Goal: Task Accomplishment & Management: Manage account settings

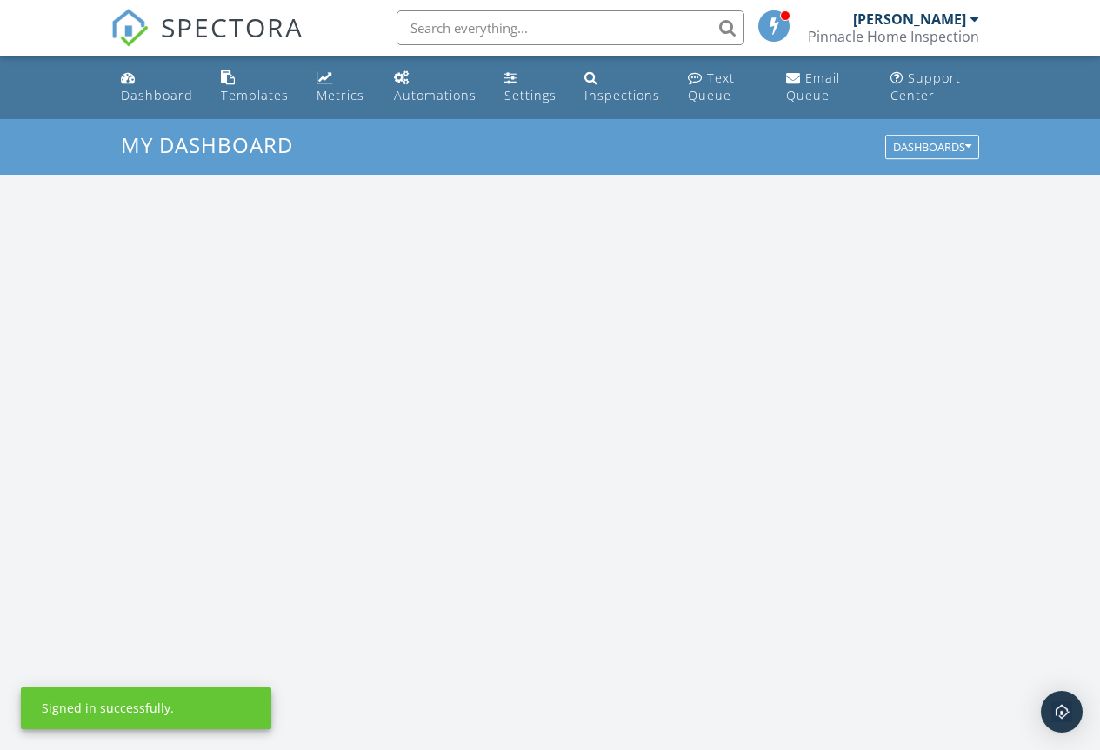
scroll to position [1610, 1127]
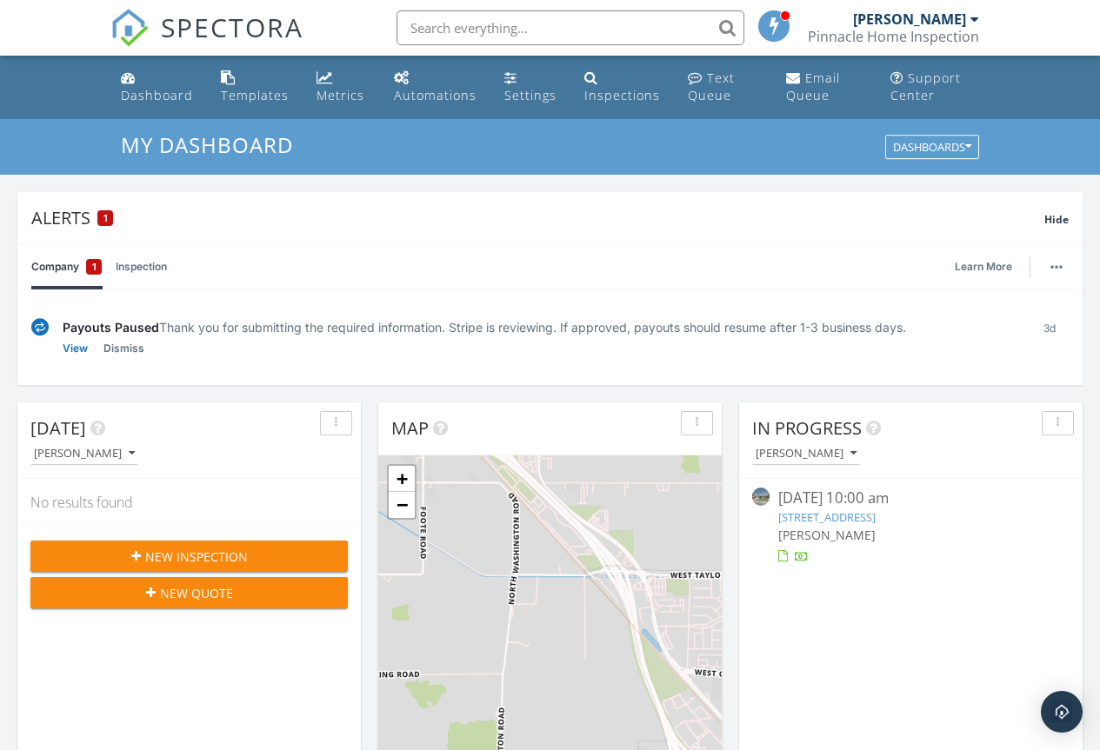
click at [277, 690] on div "Today Scott Fitzgerald No results found New Inspection New Quote" at bounding box center [189, 655] width 344 height 504
click at [876, 518] on link "2543 Briarwood St, Atwater, CA 95301" at bounding box center [826, 518] width 97 height 16
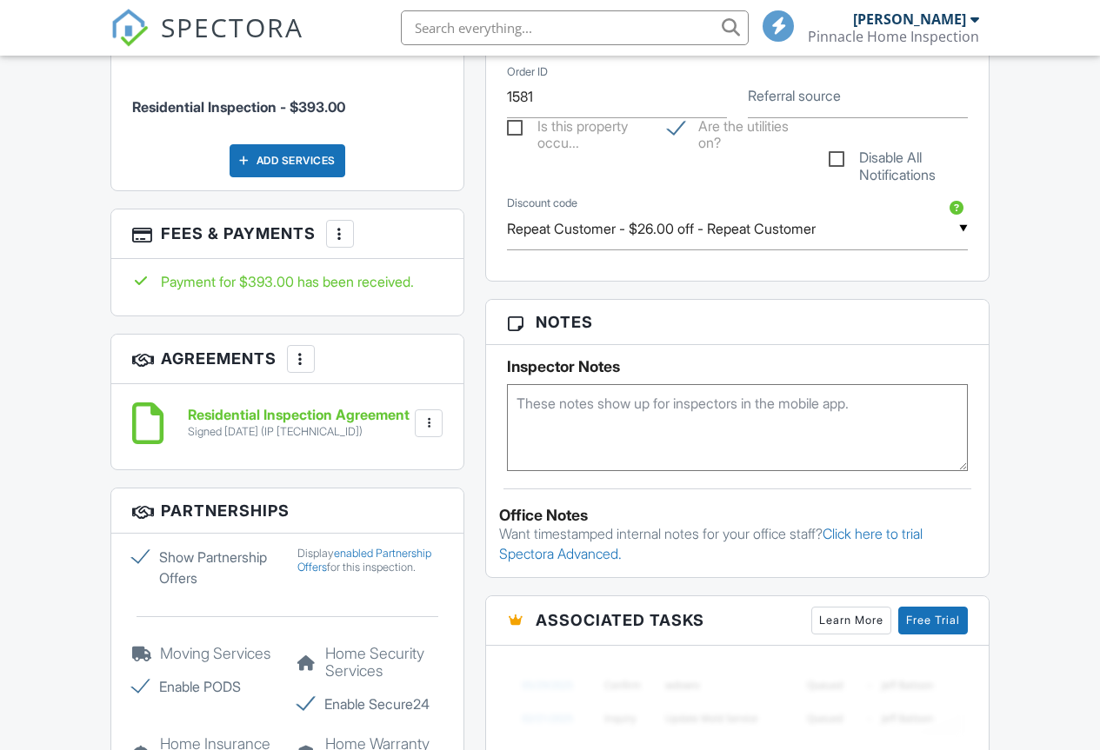
scroll to position [921, 0]
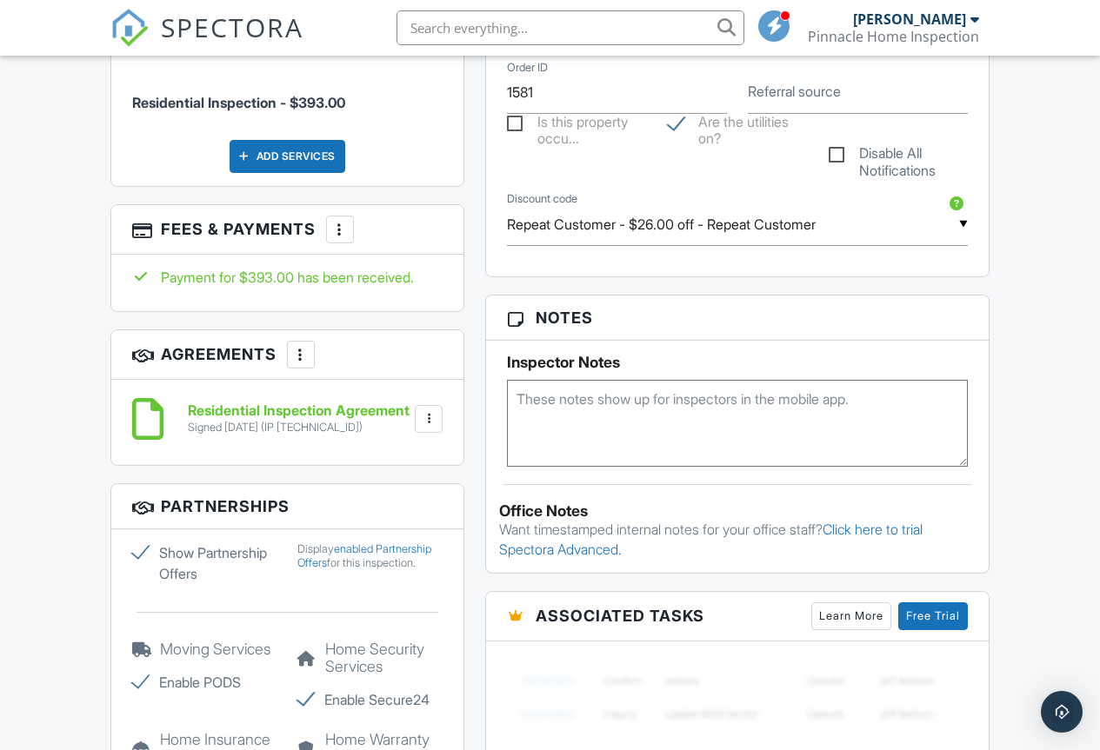
click at [236, 404] on h6 "Residential Inspection Agreement" at bounding box center [299, 412] width 222 height 16
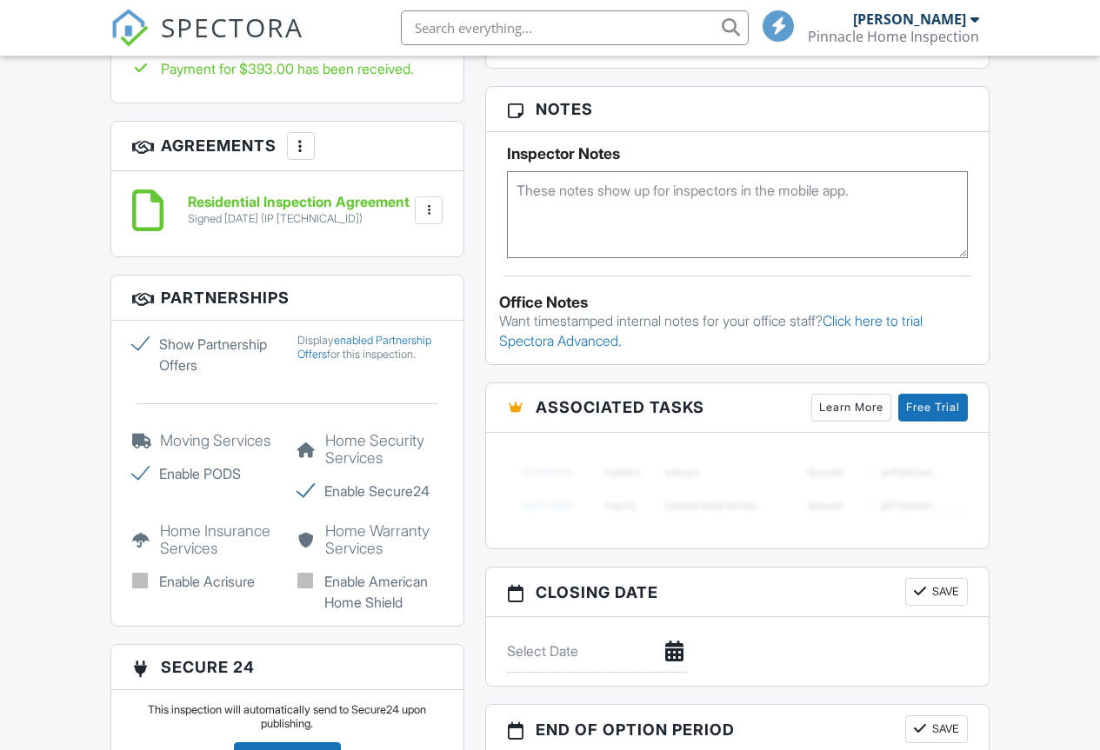
click at [261, 197] on h6 "Residential Inspection Agreement" at bounding box center [299, 203] width 222 height 16
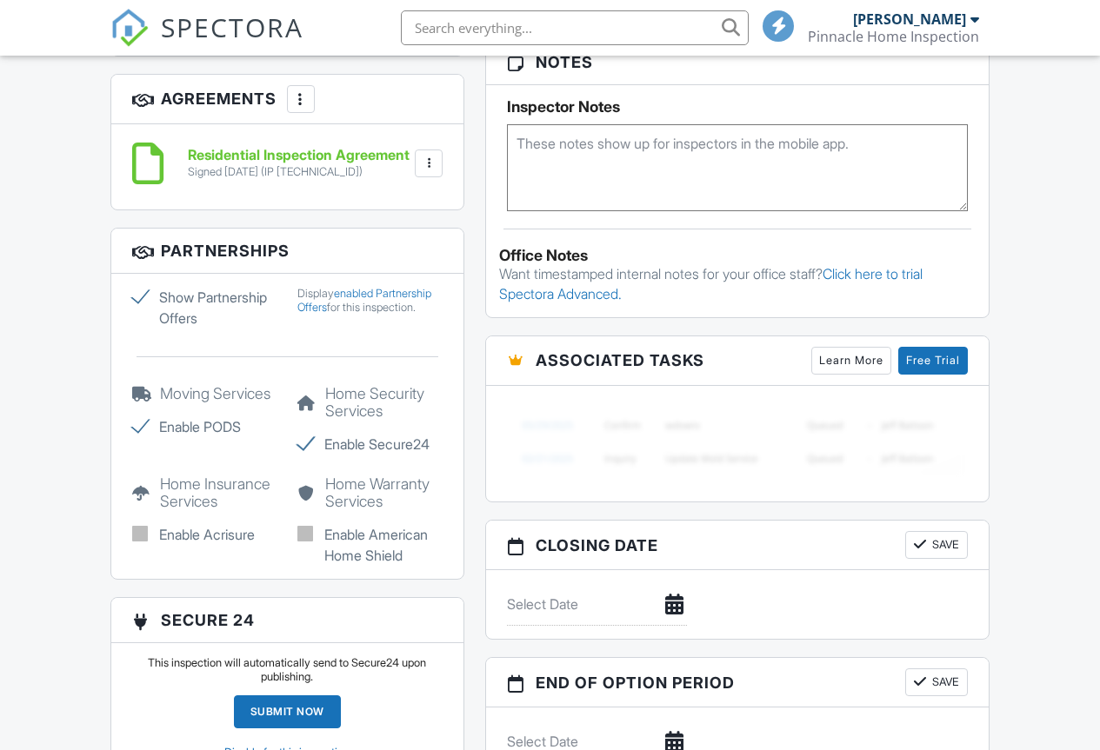
scroll to position [1391, 0]
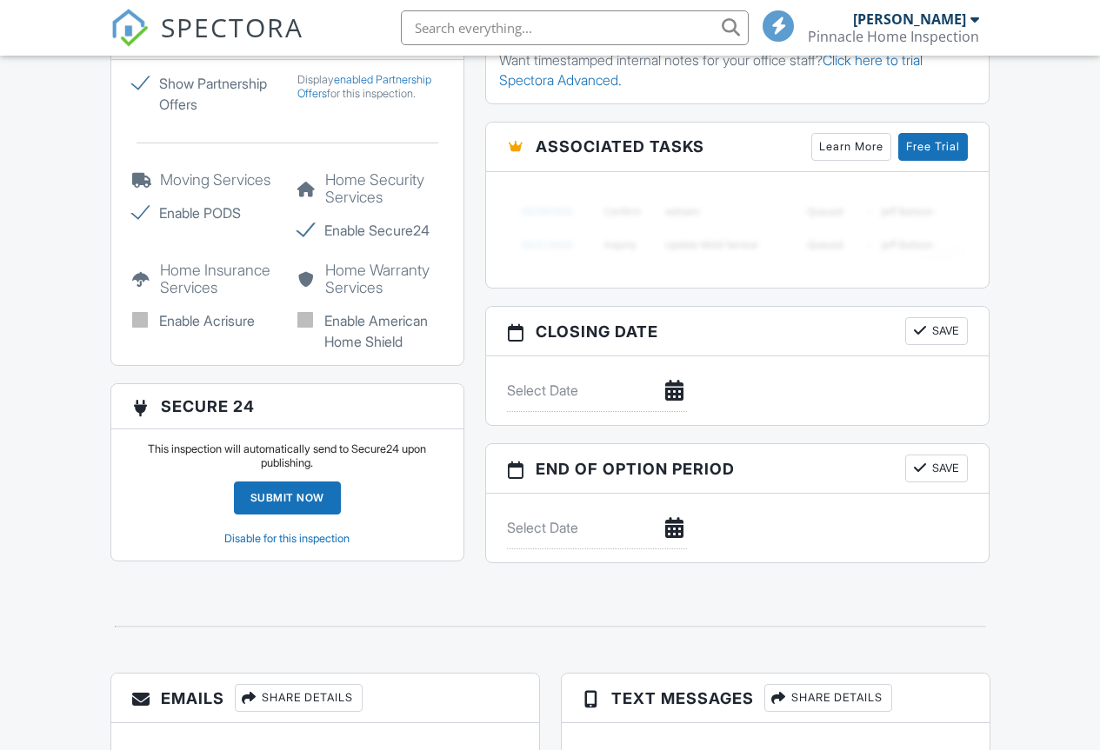
click at [286, 532] on link "Disable for this inspection" at bounding box center [286, 538] width 125 height 13
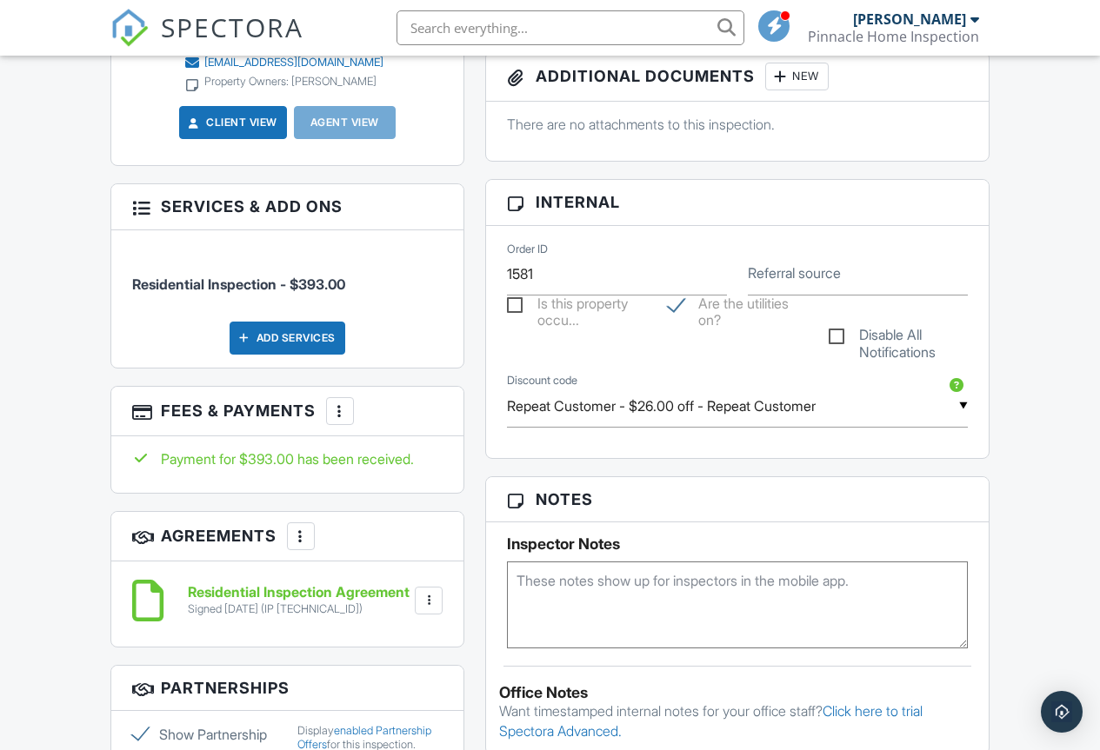
scroll to position [682, 0]
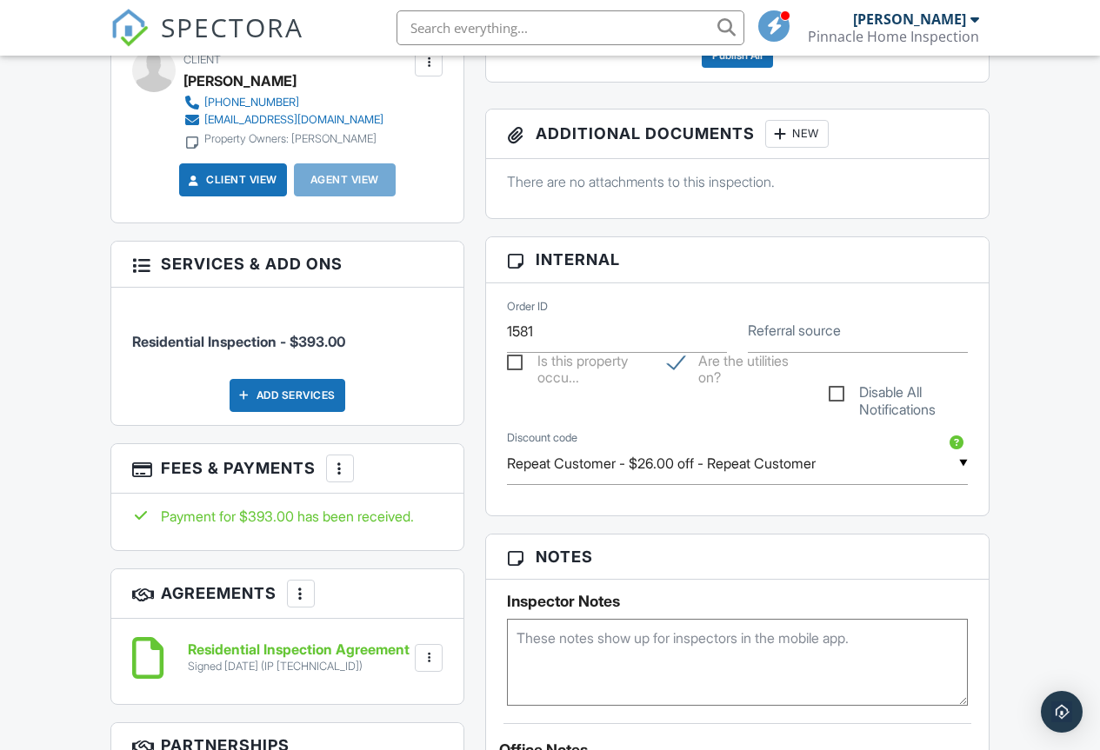
click at [337, 460] on div at bounding box center [339, 468] width 17 height 17
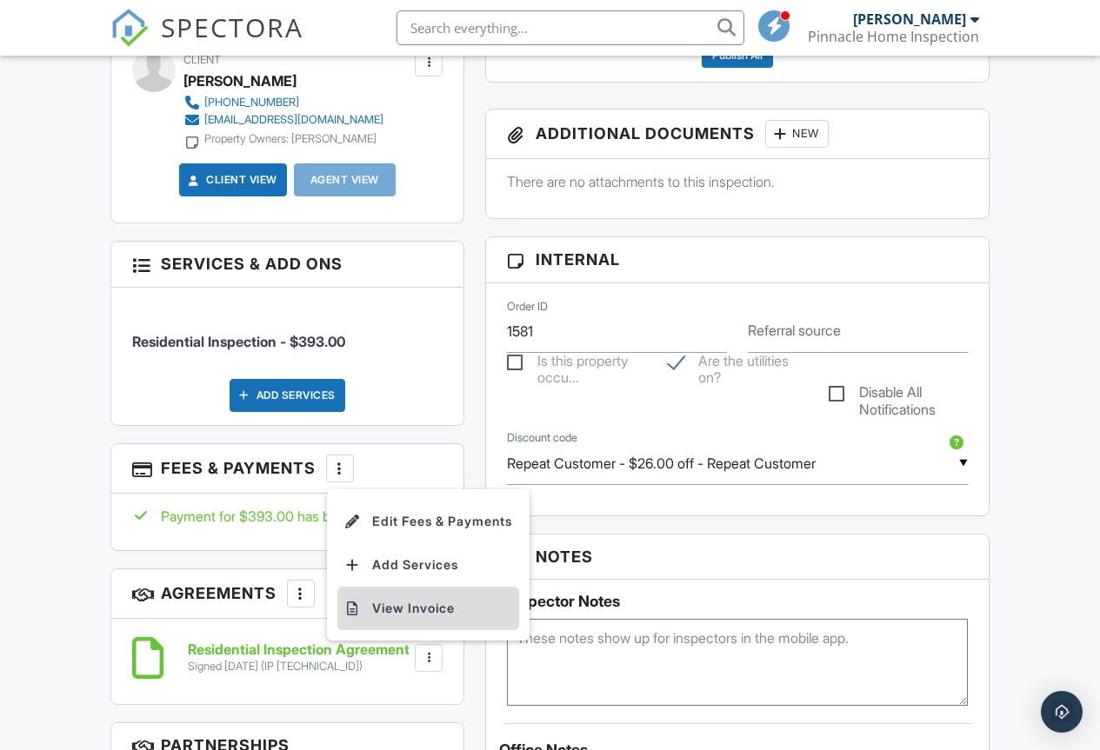
click at [431, 594] on li "View Invoice" at bounding box center [428, 608] width 182 height 43
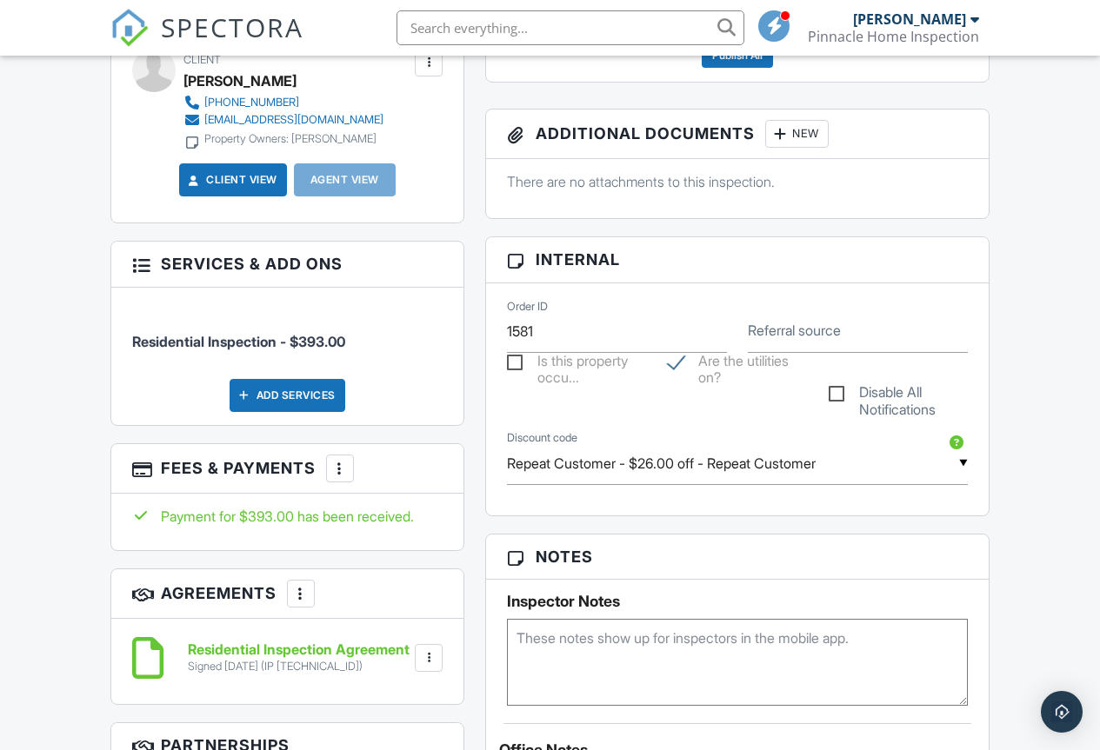
click at [1024, 452] on div "Dashboard Templates Metrics Automations Settings Inspections Text Queue Email Q…" at bounding box center [550, 535] width 1100 height 2322
click at [298, 643] on h6 "Residential Inspection Agreement" at bounding box center [299, 651] width 222 height 16
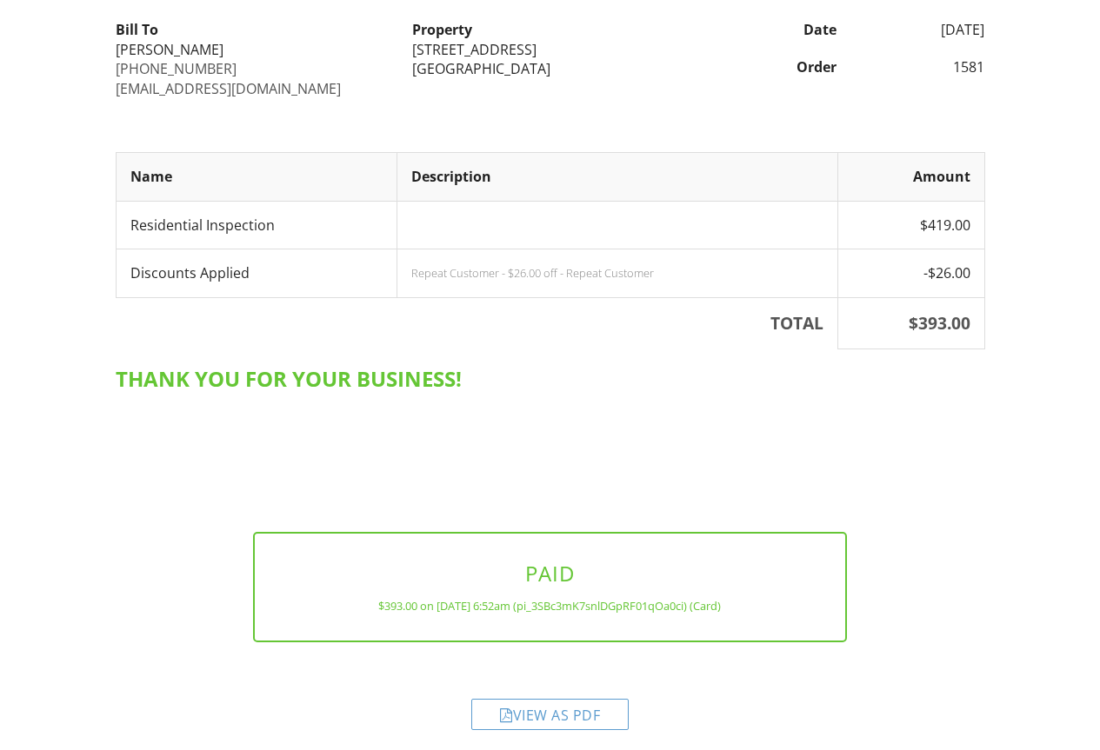
scroll to position [231, 0]
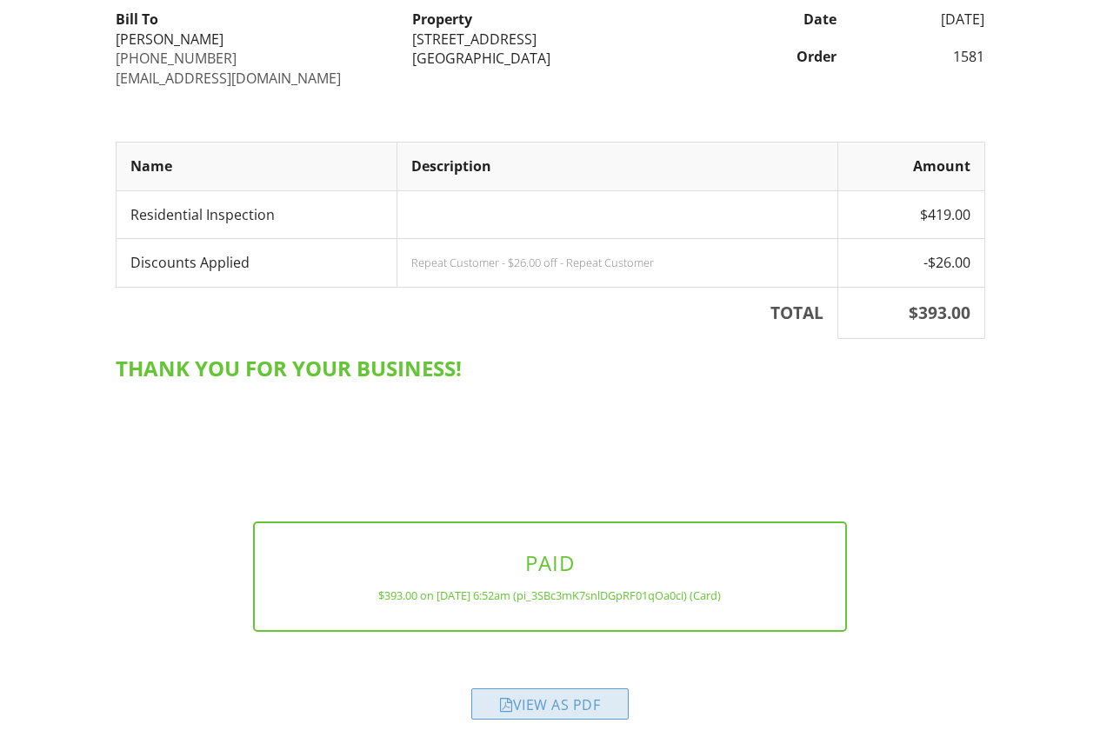
click at [559, 705] on div "View as PDF" at bounding box center [549, 704] width 157 height 31
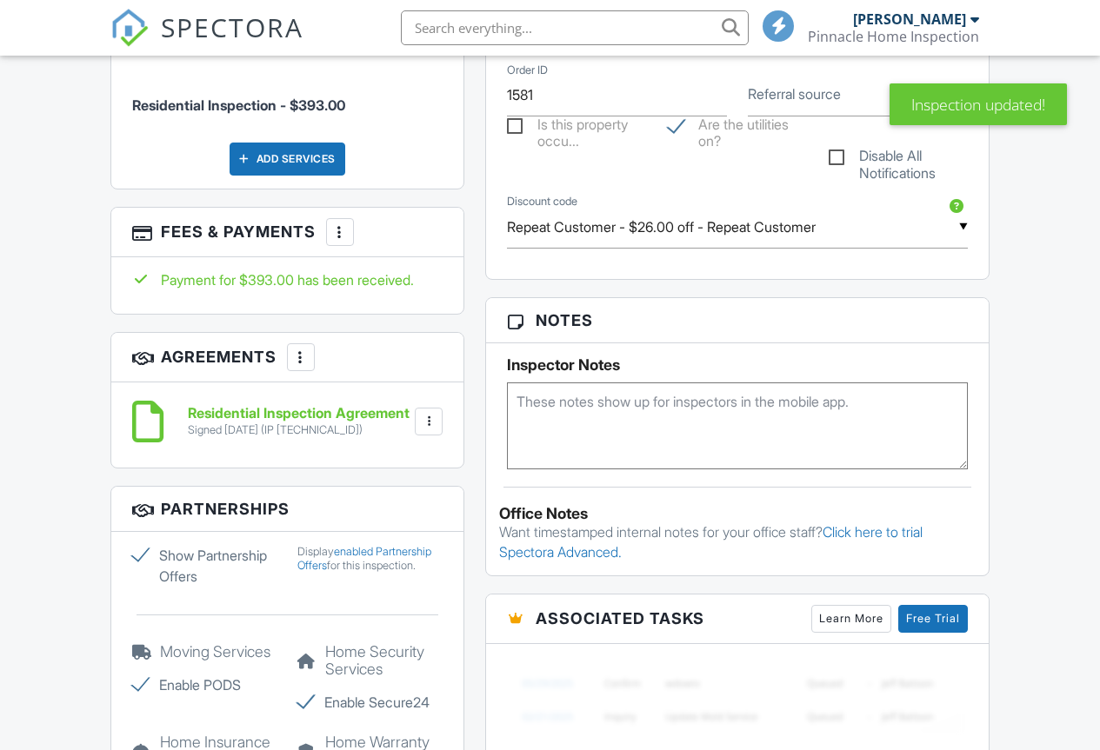
scroll to position [682, 0]
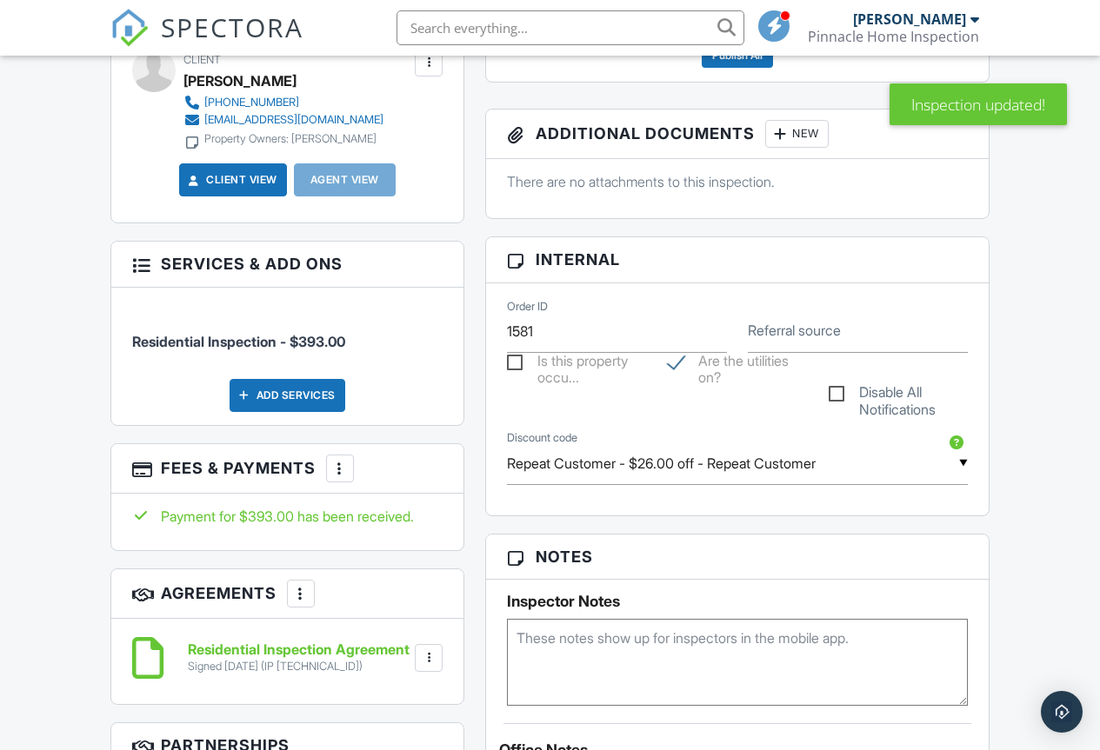
click at [1044, 252] on div "Dashboard Templates Metrics Automations Settings Inspections Text Queue Email Q…" at bounding box center [550, 535] width 1100 height 2322
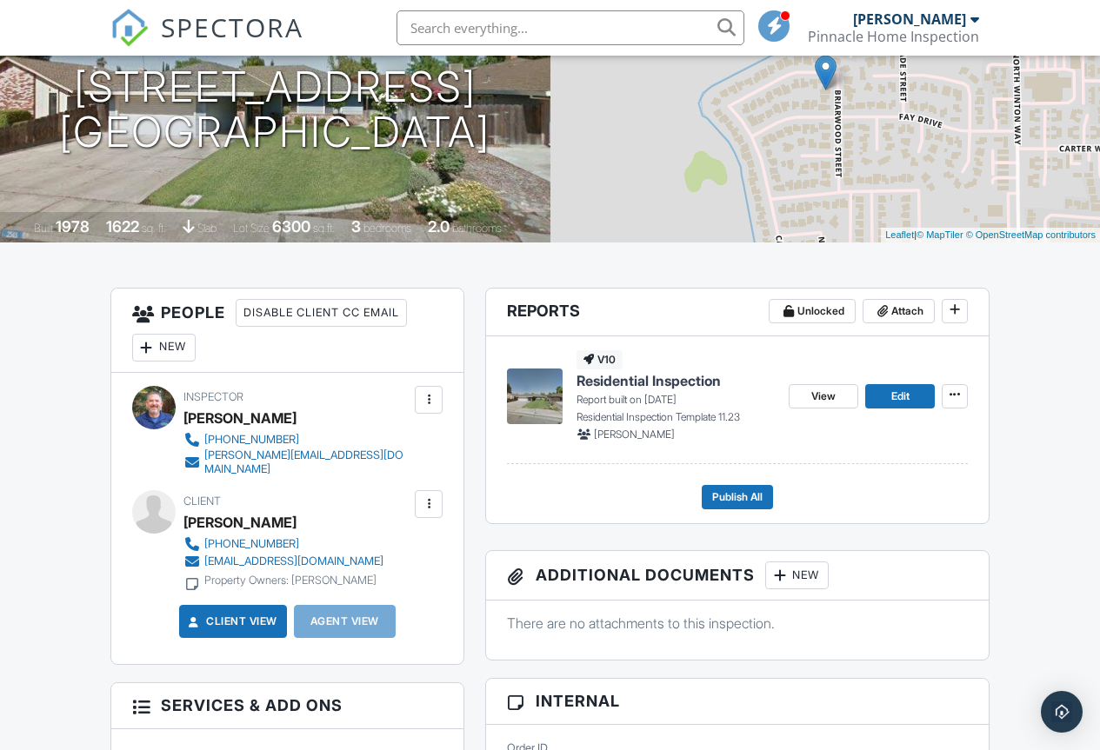
scroll to position [247, 0]
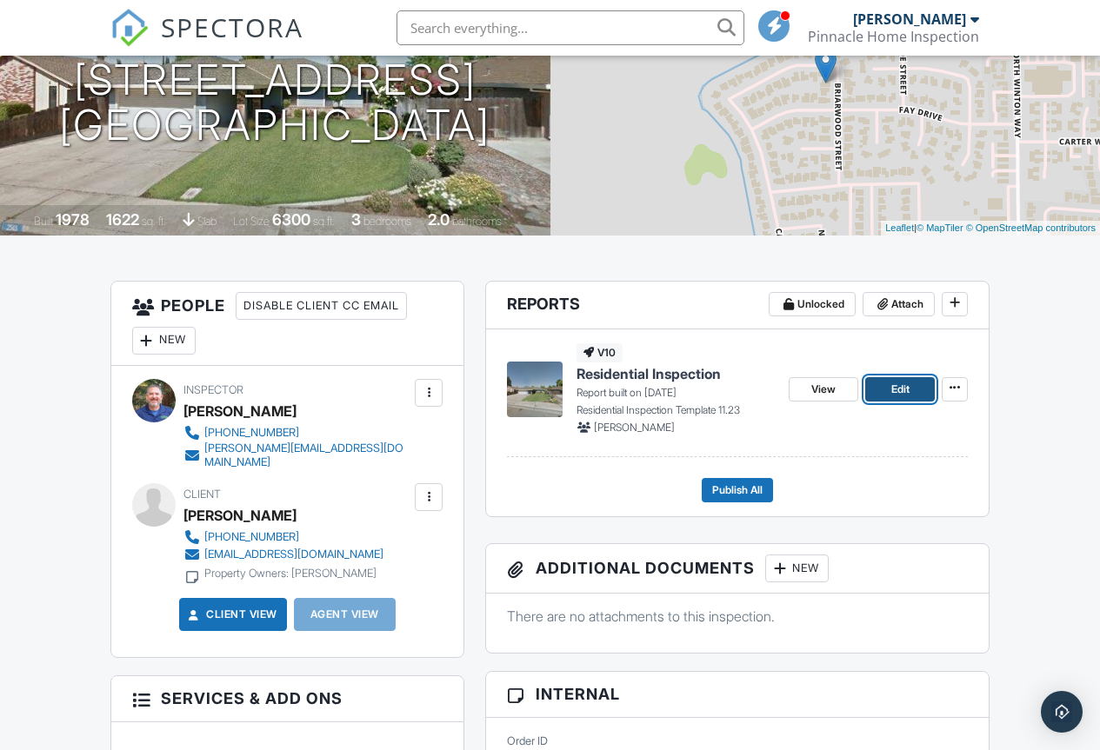
click at [885, 379] on link "Edit" at bounding box center [900, 389] width 70 height 24
